Goal: Use online tool/utility: Utilize a website feature to perform a specific function

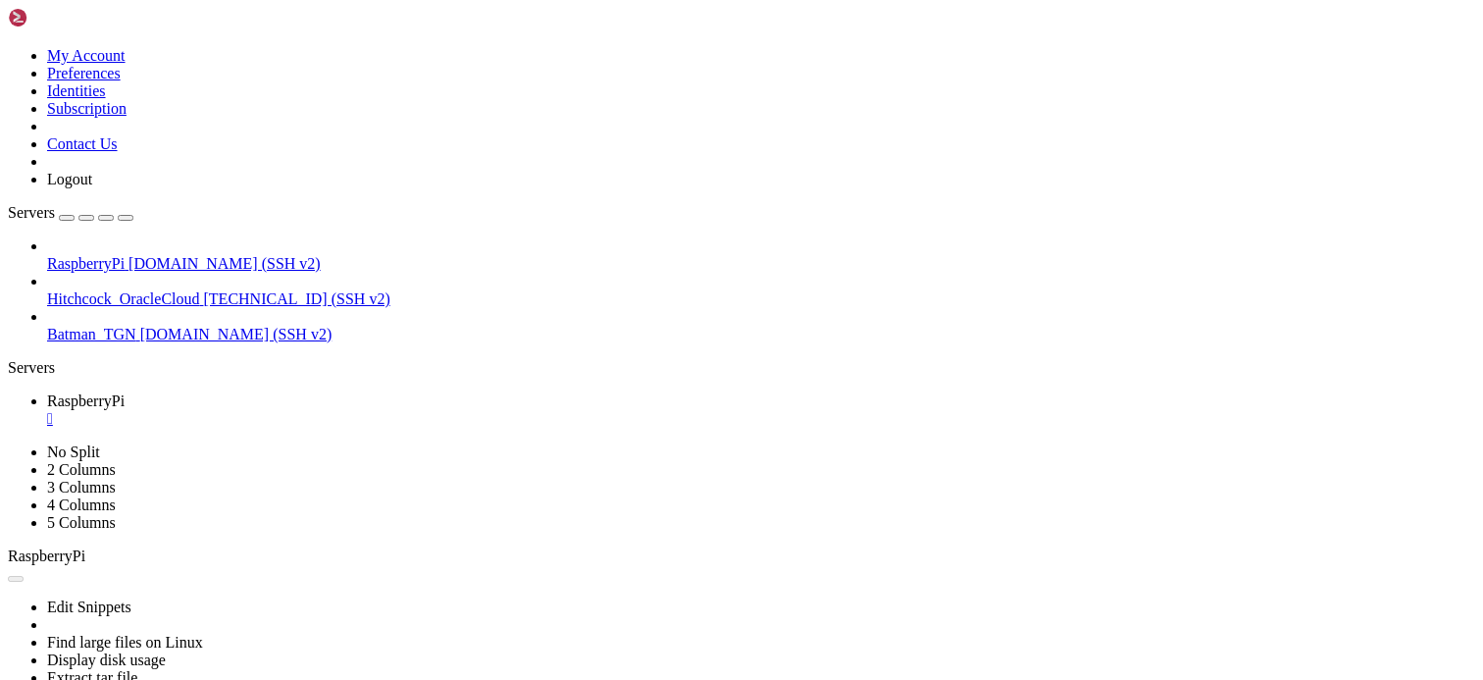
scroll to position [22834, 0]
click at [375, 410] on div "" at bounding box center [761, 419] width 1428 height 18
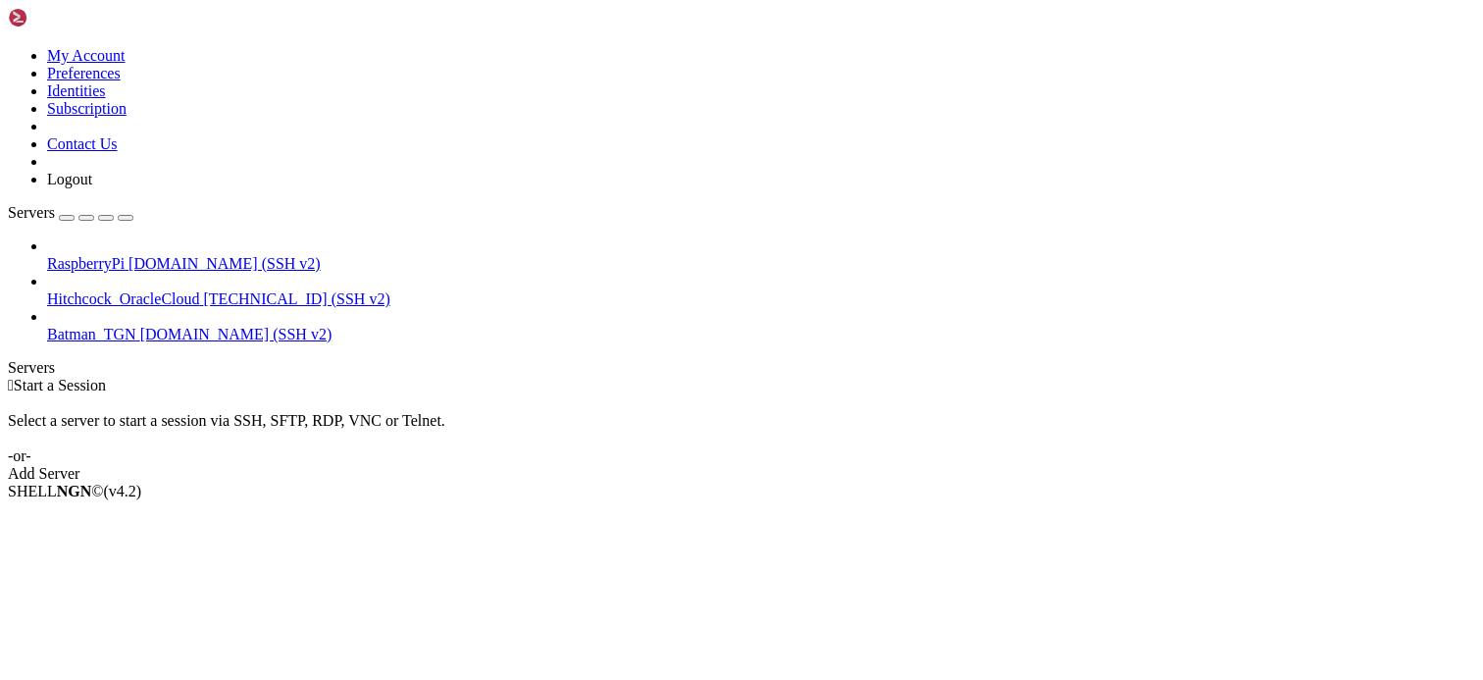
click at [1464, 377] on div " Start a Session Select a server to start a session via SSH, SFTP, RDP, VNC or…" at bounding box center [742, 430] width 1468 height 106
click at [598, 500] on div "SHELL NGN © (v 4.2 )" at bounding box center [742, 492] width 1468 height 18
click at [125, 255] on span "RaspberryPi" at bounding box center [86, 263] width 78 height 17
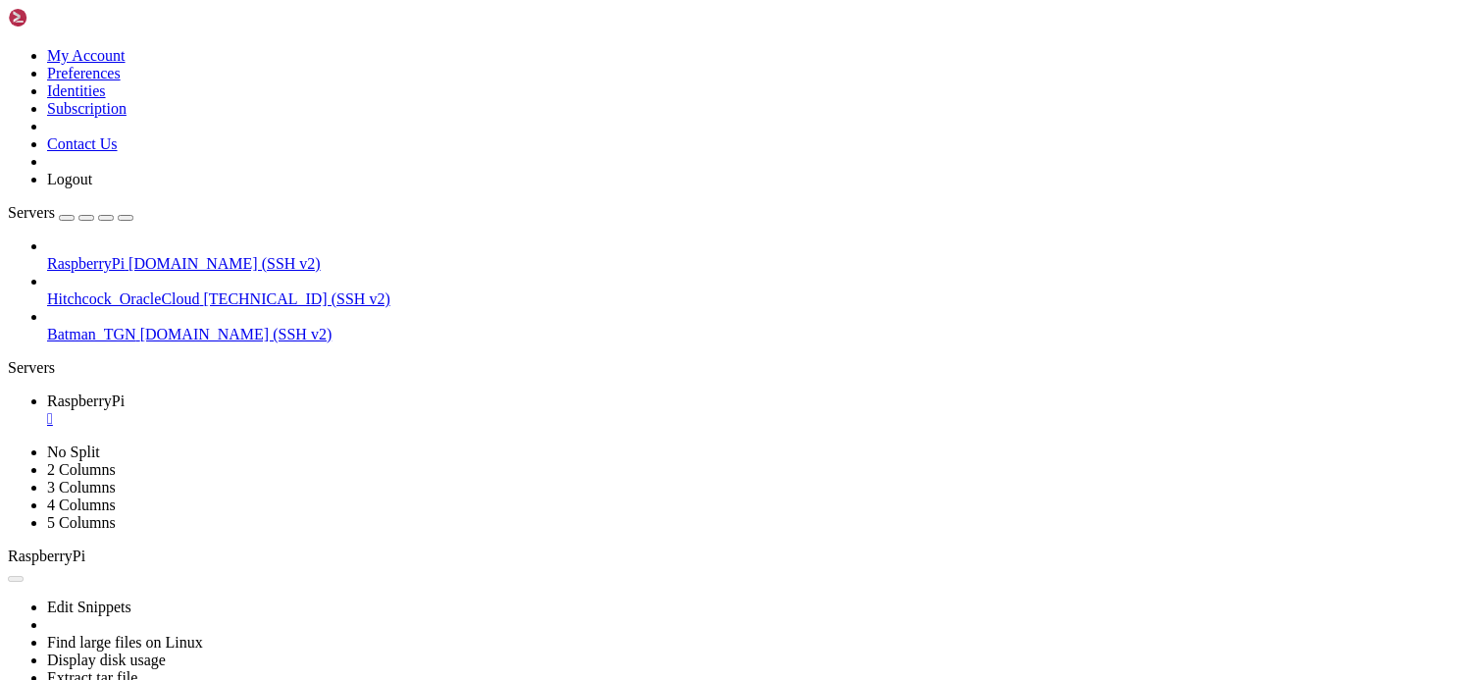
scroll to position [0, 0]
click at [372, 410] on div "" at bounding box center [761, 419] width 1428 height 18
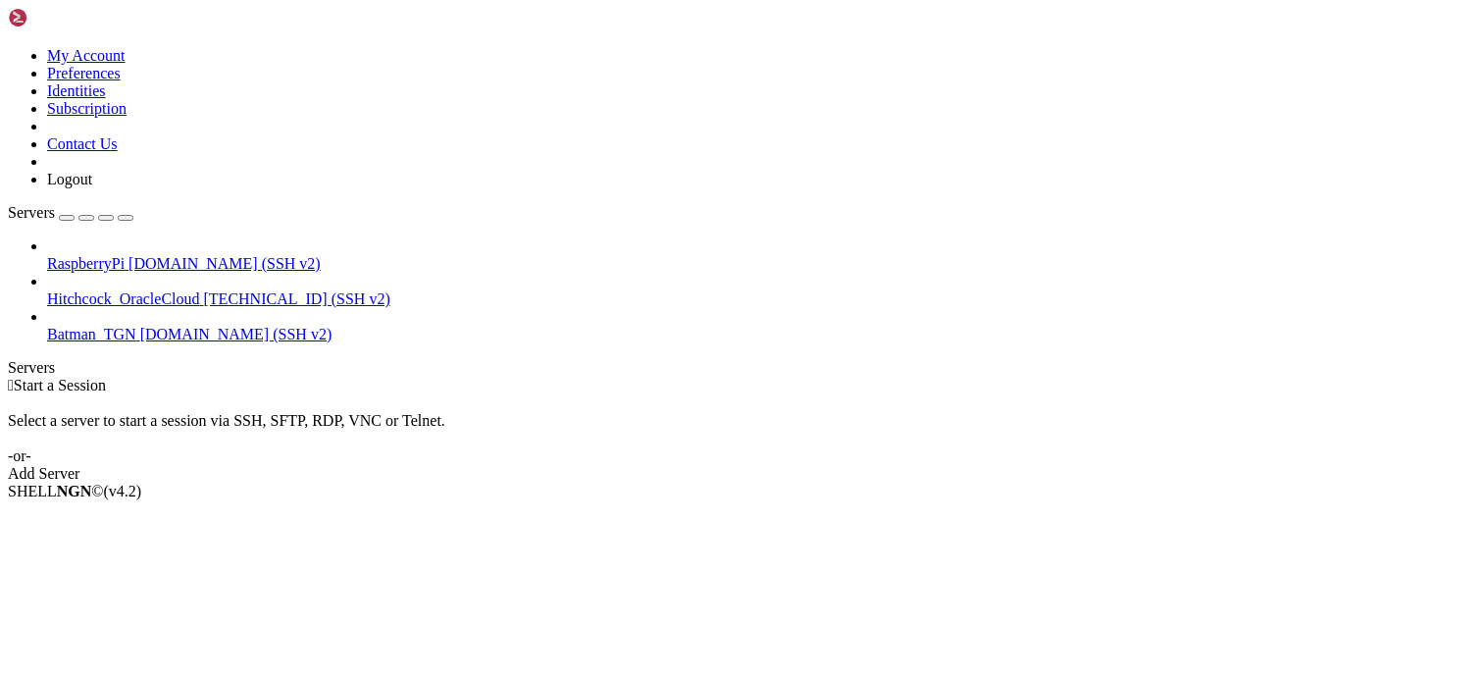
click at [605, 377] on div " Start a Session Select a server to start a session via SSH, SFTP, RDP, VNC or…" at bounding box center [742, 430] width 1468 height 106
click at [47, 255] on icon at bounding box center [47, 255] width 0 height 0
click at [144, 255] on span "[DOMAIN_NAME] (SSH v2)" at bounding box center [225, 263] width 192 height 17
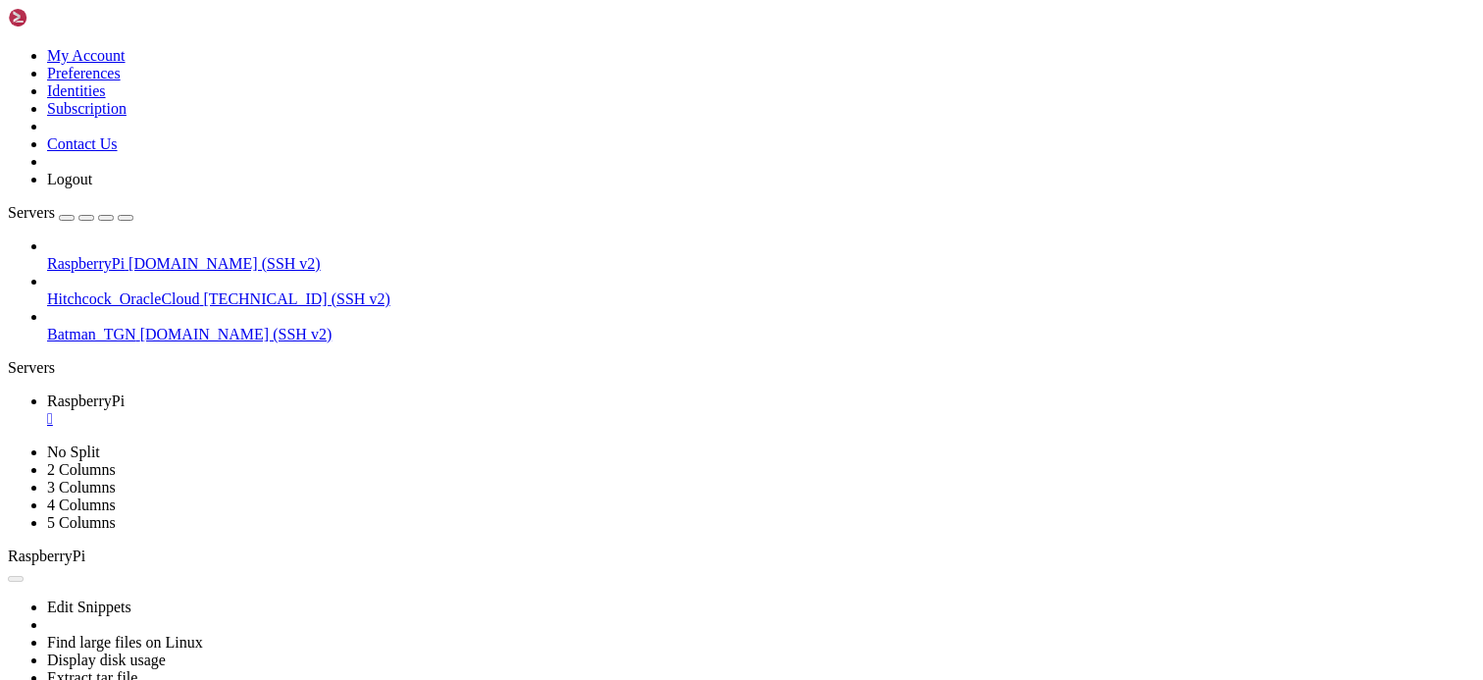
scroll to position [839, 0]
click at [377, 410] on div "" at bounding box center [761, 419] width 1428 height 18
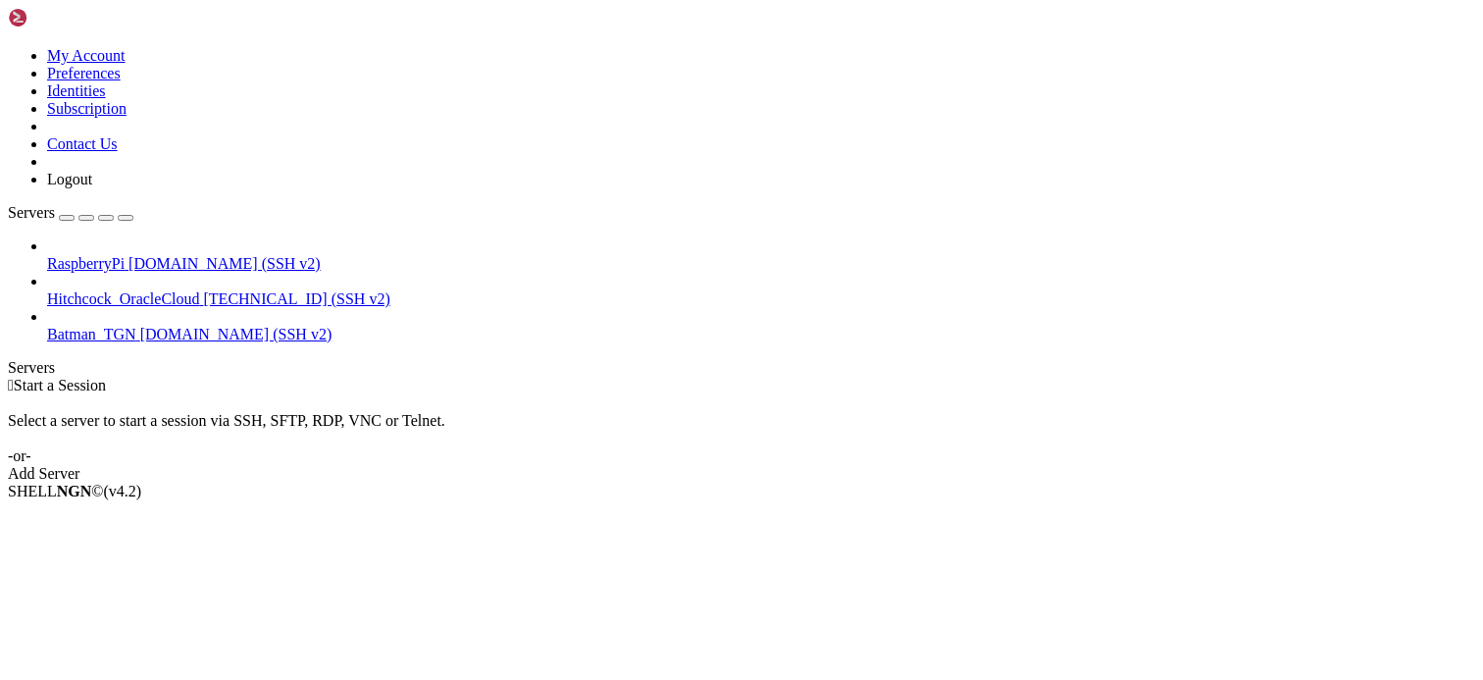
click at [887, 377] on div " Start a Session Select a server to start a session via SSH, SFTP, RDP, VNC or…" at bounding box center [742, 430] width 1468 height 106
click at [516, 394] on div "Select a server to start a session via SSH, SFTP, RDP, VNC or Telnet. -or-" at bounding box center [742, 429] width 1468 height 71
click at [1463, 483] on div " Start a Session Select a server to start a session via SSH, SFTP, RDP, VNC or…" at bounding box center [742, 430] width 1468 height 106
click at [691, 377] on div " Start a Session" at bounding box center [742, 386] width 1468 height 18
click at [364, 500] on div "SHELL NGN © (v 4.2 )" at bounding box center [742, 492] width 1468 height 18
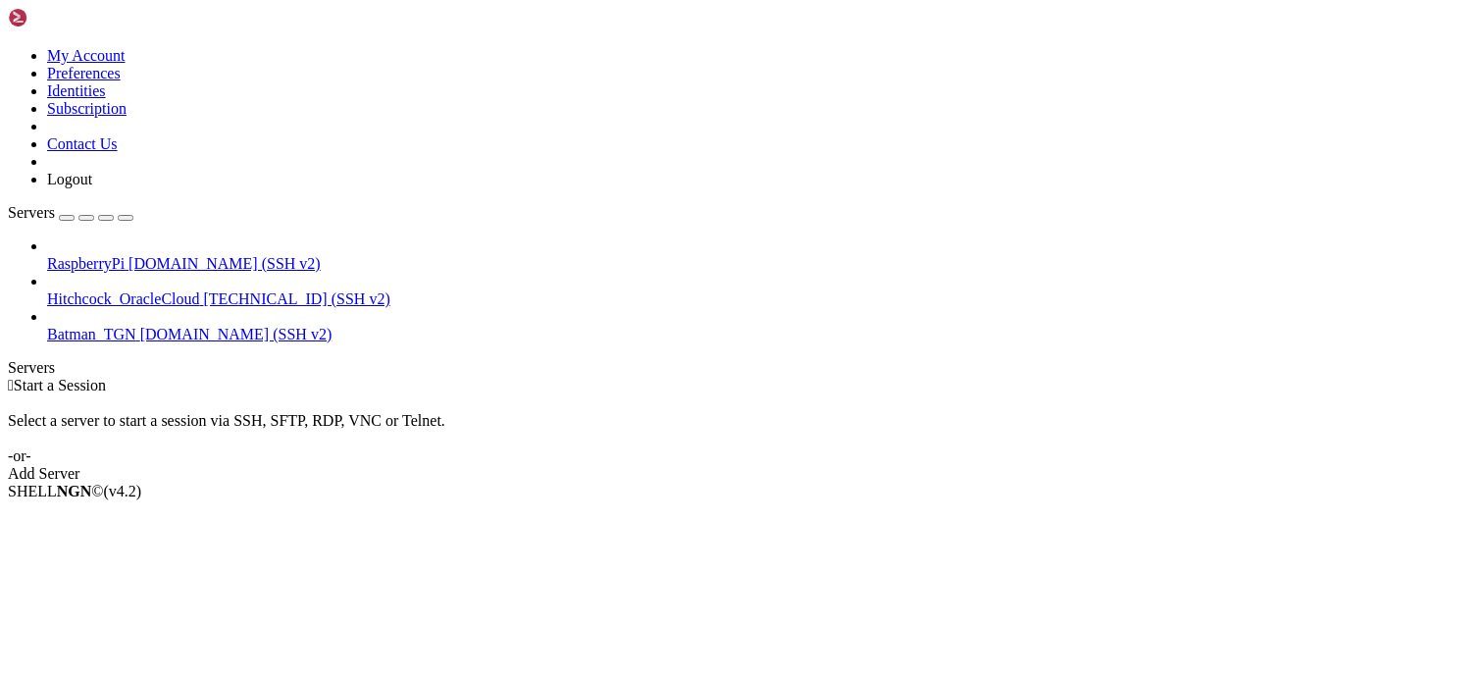
click at [125, 255] on span "RaspberryPi" at bounding box center [86, 263] width 78 height 17
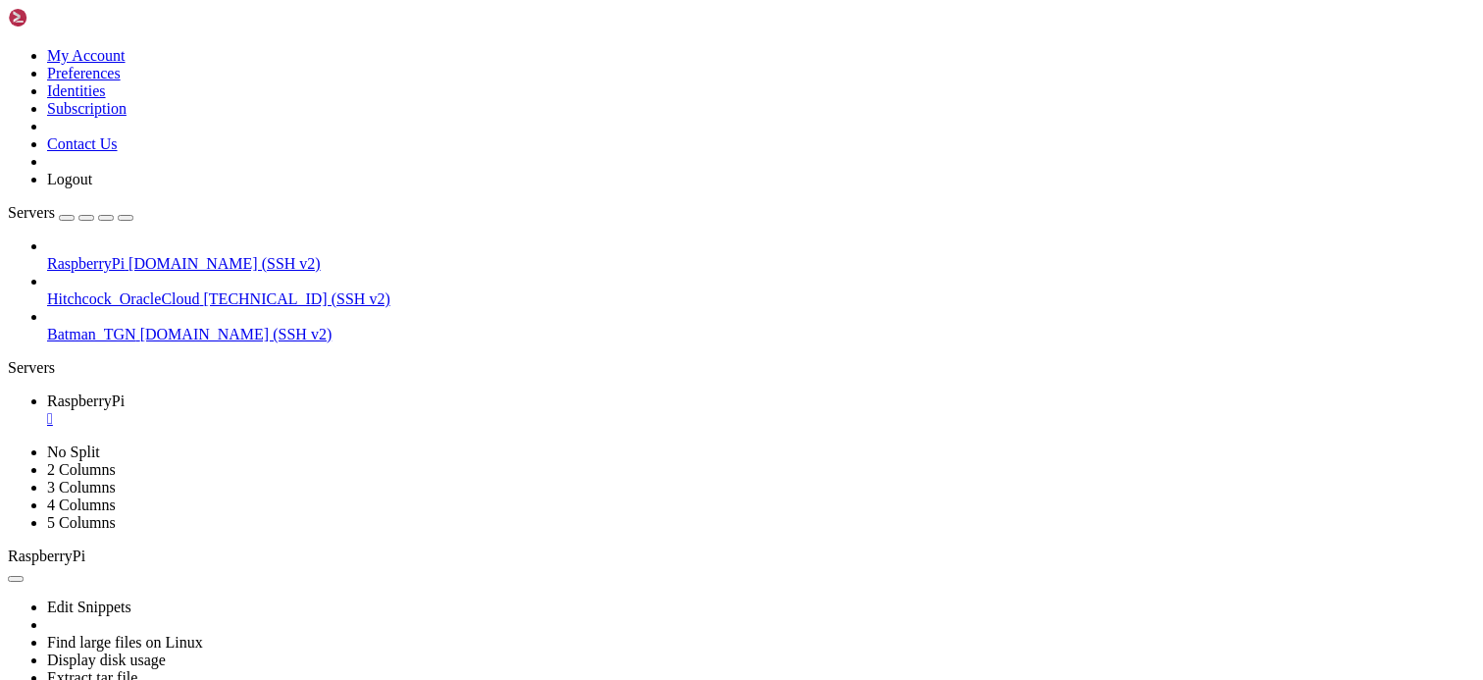
scroll to position [708, 0]
click at [370, 410] on div "" at bounding box center [761, 419] width 1428 height 18
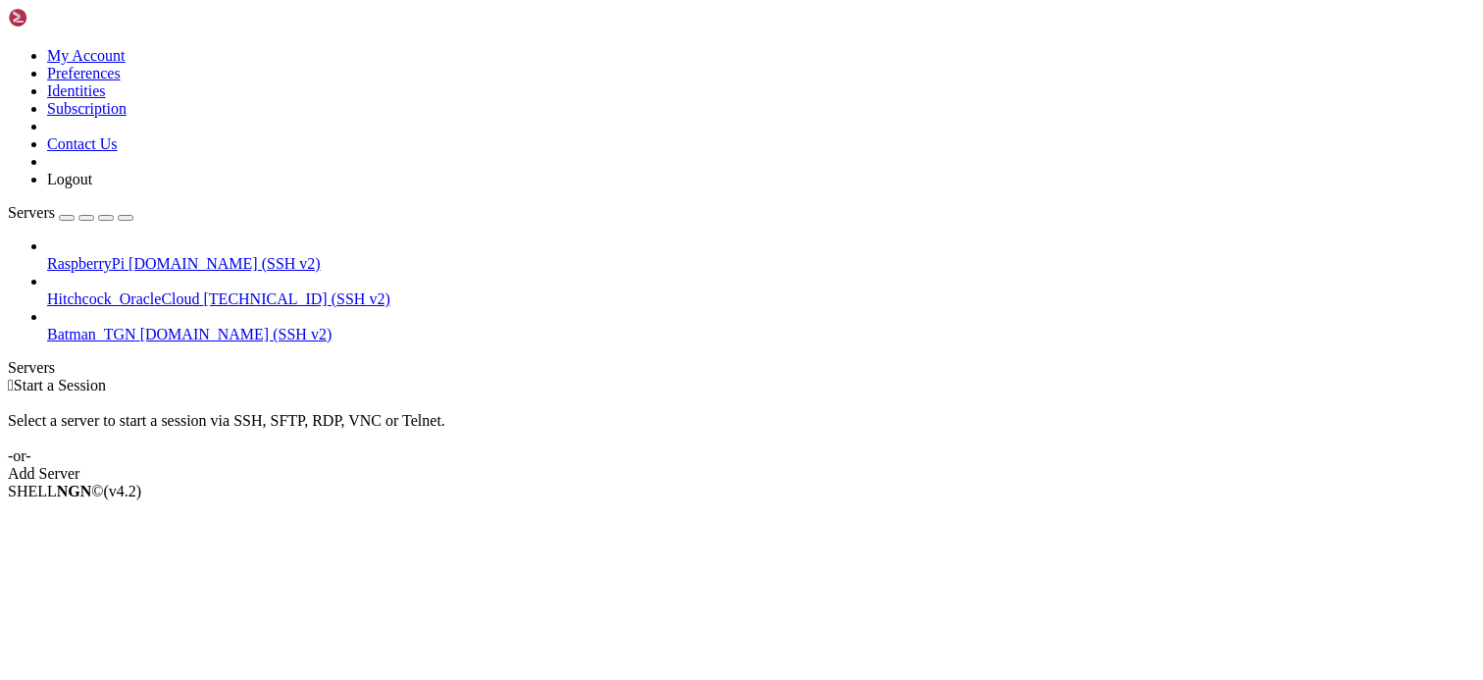
click at [1464, 377] on div " Start a Session" at bounding box center [742, 386] width 1468 height 18
